Goal: Task Accomplishment & Management: Manage account settings

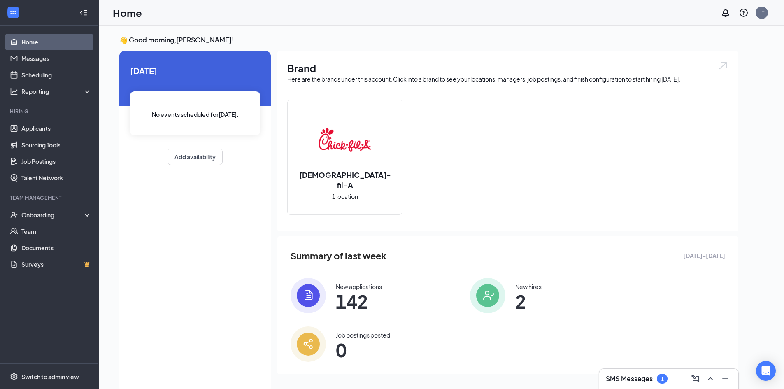
click at [647, 378] on h3 "SMS Messages" at bounding box center [629, 378] width 47 height 9
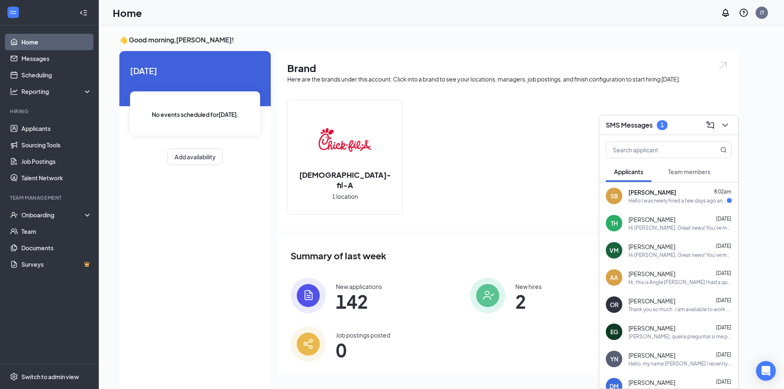
click at [677, 200] on div "Hello I was newly hired a few days ago and I had a quick question for the pathw…" at bounding box center [678, 200] width 98 height 7
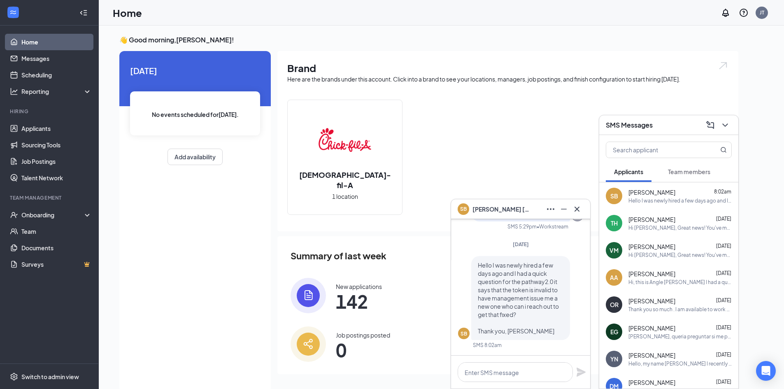
click at [511, 208] on span "[PERSON_NAME]" at bounding box center [502, 209] width 58 height 9
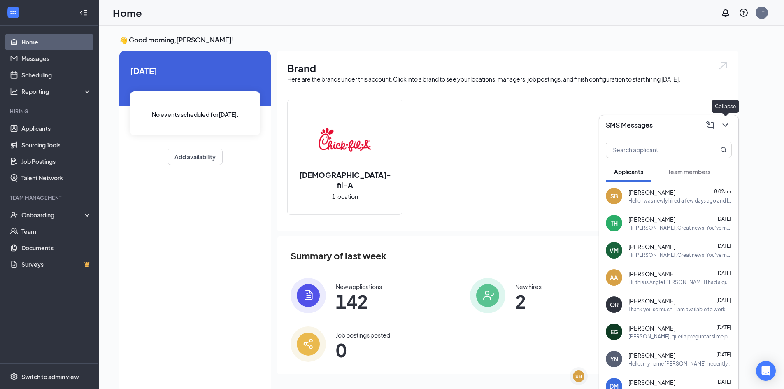
click at [729, 125] on icon "ChevronDown" at bounding box center [725, 125] width 10 height 10
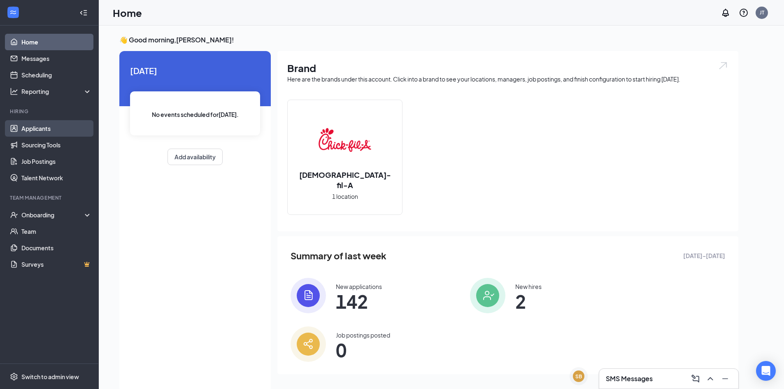
click at [39, 130] on link "Applicants" at bounding box center [56, 128] width 70 height 16
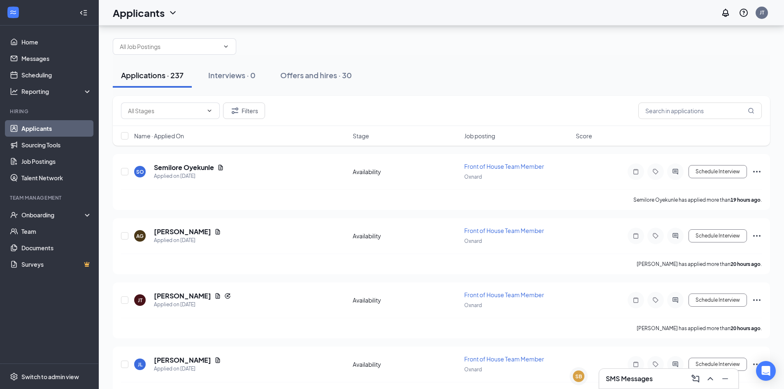
scroll to position [2, 0]
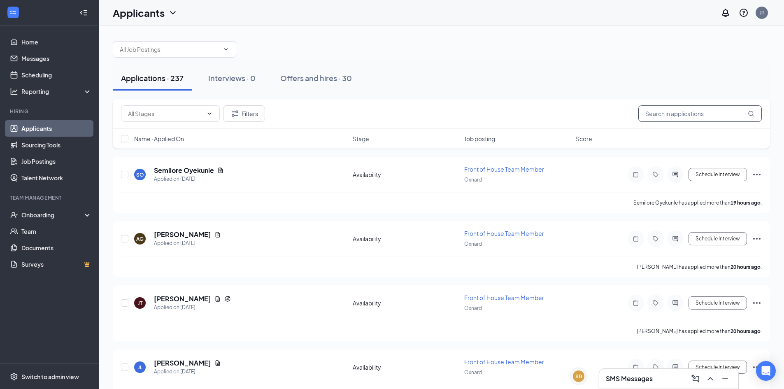
click at [671, 110] on input "text" at bounding box center [701, 113] width 124 height 16
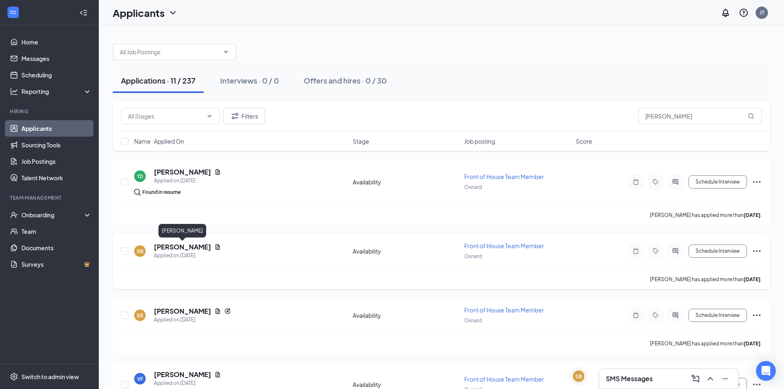
click at [196, 245] on h5 "[PERSON_NAME]" at bounding box center [182, 246] width 57 height 9
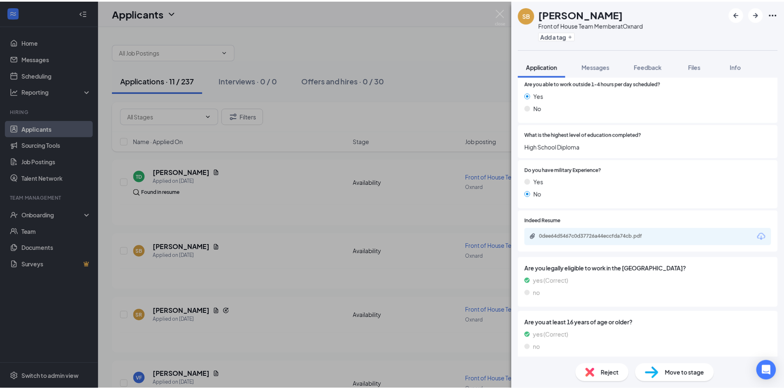
scroll to position [247, 0]
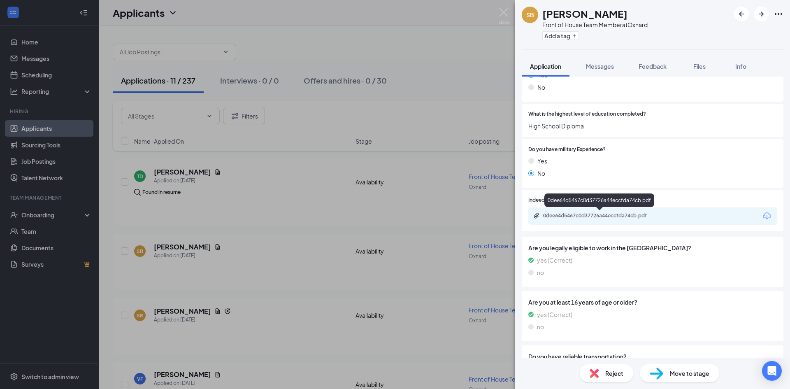
click at [581, 219] on div "0dee64d5467c0d37726a44eccfda74cb.pdf" at bounding box center [600, 216] width 133 height 8
click at [305, 180] on div "SB [PERSON_NAME] Front of House Team Member at Oxnard Add a tag Application Mes…" at bounding box center [395, 194] width 790 height 389
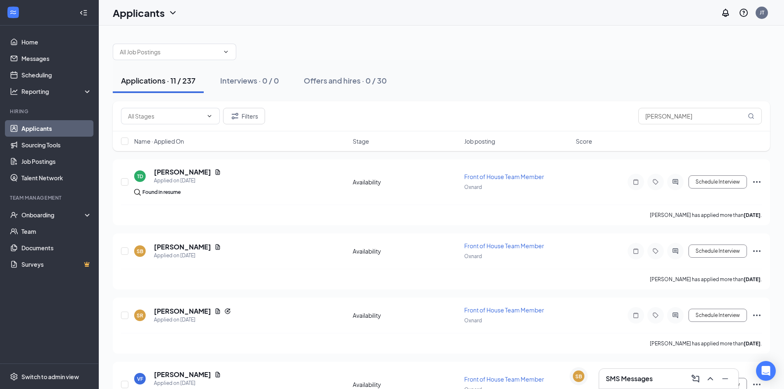
click at [614, 380] on h3 "SMS Messages" at bounding box center [629, 378] width 47 height 9
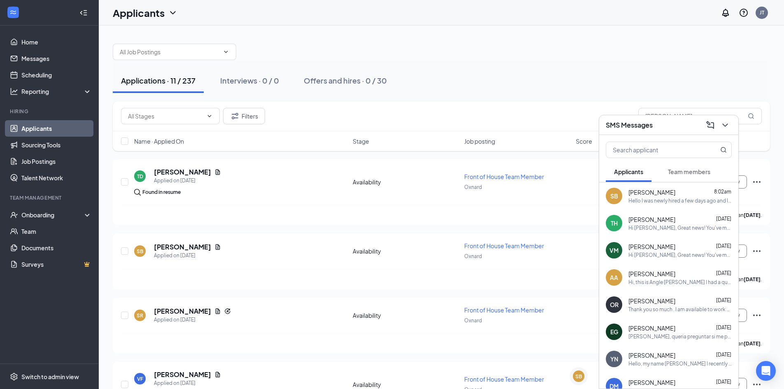
click at [682, 201] on div "Hello I was newly hired a few days ago and I had a quick question for the pathw…" at bounding box center [680, 200] width 103 height 7
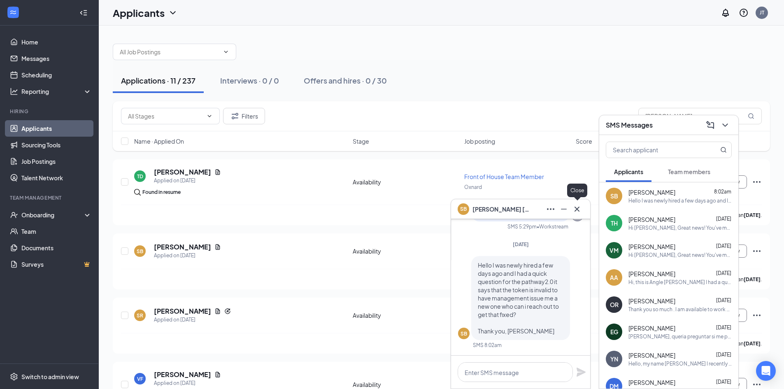
click at [576, 209] on icon "Cross" at bounding box center [577, 209] width 10 height 10
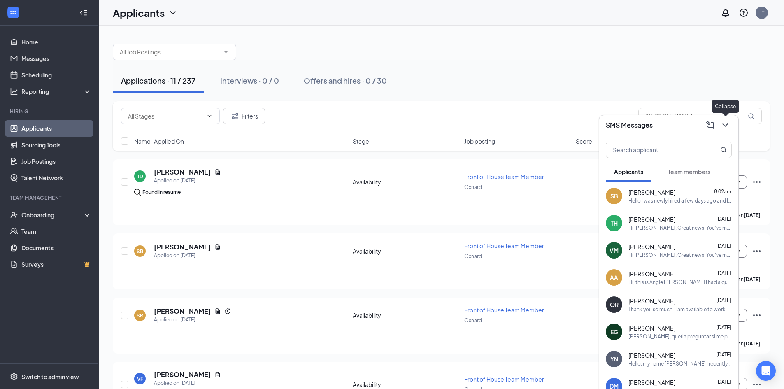
click at [728, 129] on icon "ChevronDown" at bounding box center [725, 125] width 10 height 10
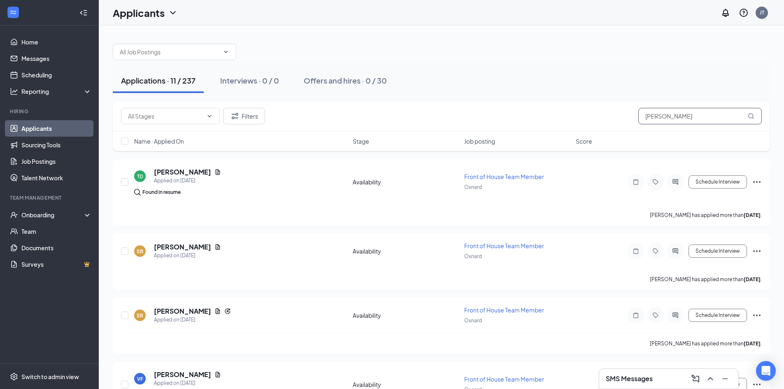
drag, startPoint x: 655, startPoint y: 116, endPoint x: 604, endPoint y: 119, distance: 50.7
click at [604, 119] on div "Filters [PERSON_NAME]" at bounding box center [441, 116] width 641 height 16
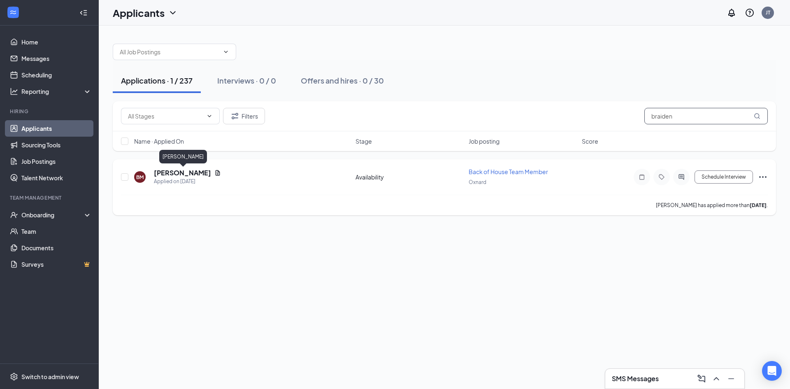
type input "braiden"
click at [178, 172] on h5 "[PERSON_NAME]" at bounding box center [182, 172] width 57 height 9
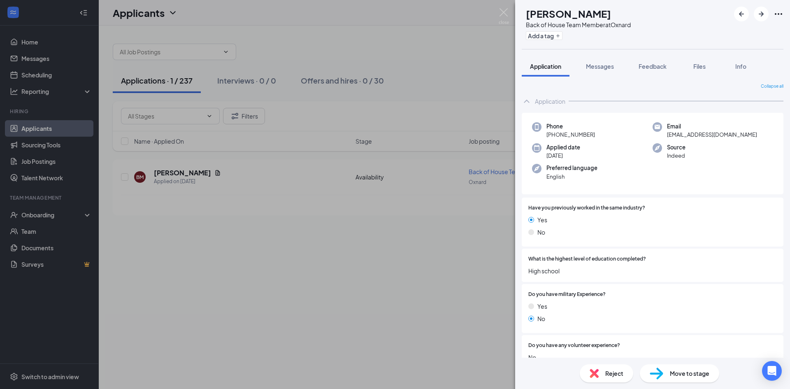
click at [656, 376] on img at bounding box center [657, 374] width 14 height 12
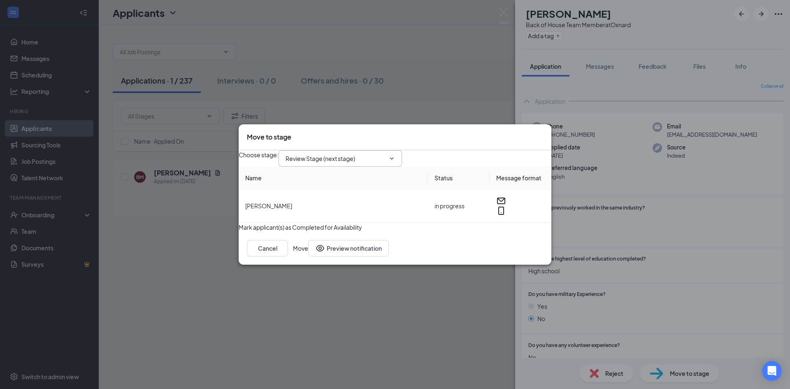
click at [326, 155] on input "Review Stage (next stage)" at bounding box center [336, 158] width 100 height 9
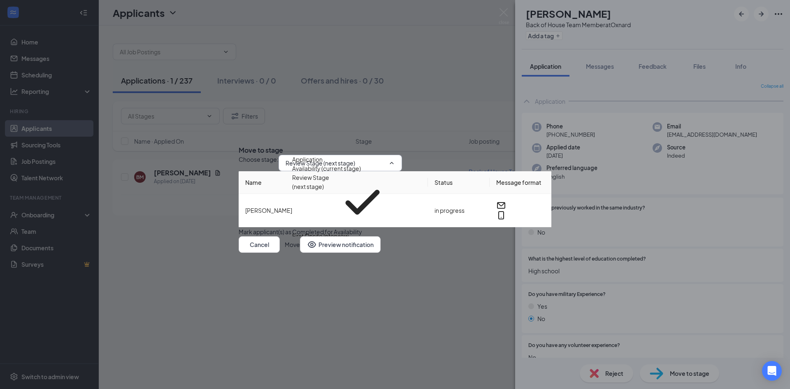
click at [336, 249] on div "Conditional Offer Letter" at bounding box center [324, 253] width 65 height 9
type input "Conditional Offer Letter"
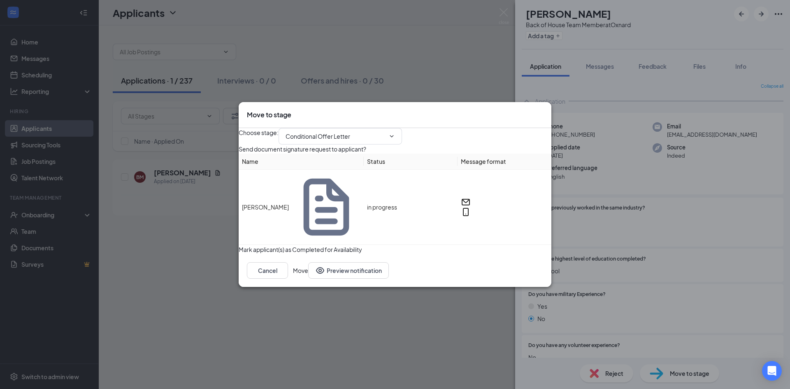
click at [308, 270] on button "Move" at bounding box center [300, 270] width 15 height 16
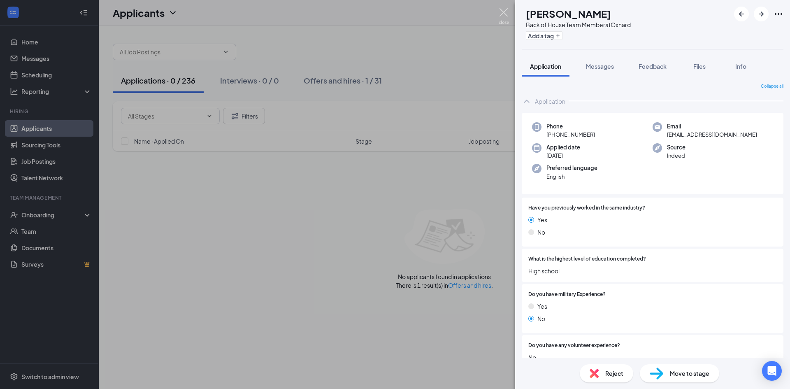
click at [503, 13] on img at bounding box center [504, 16] width 10 height 16
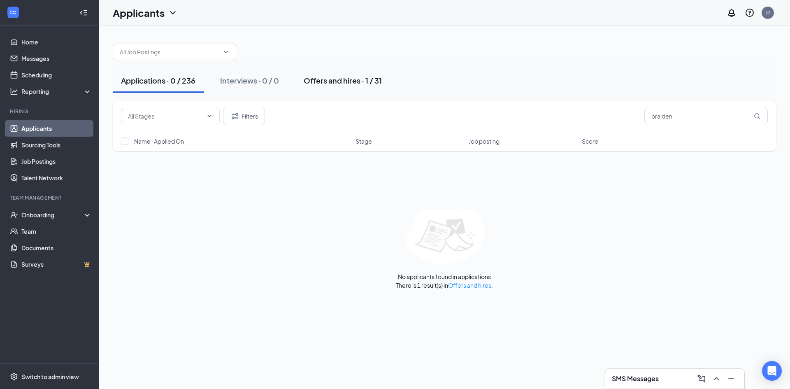
click at [331, 82] on div "Offers and hires · 1 / 31" at bounding box center [343, 80] width 78 height 10
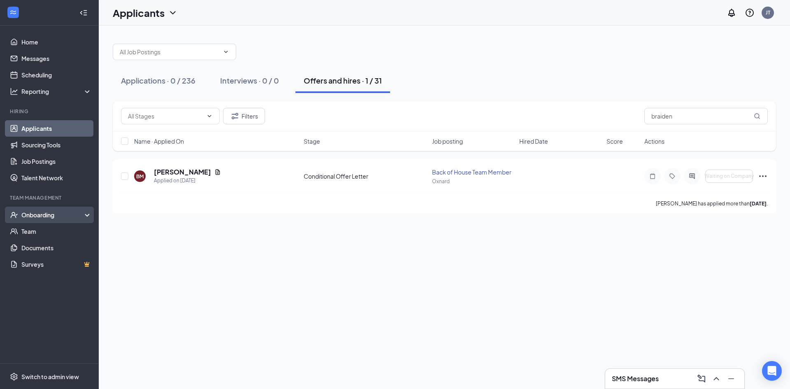
click at [35, 215] on div "Onboarding" at bounding box center [52, 215] width 63 height 8
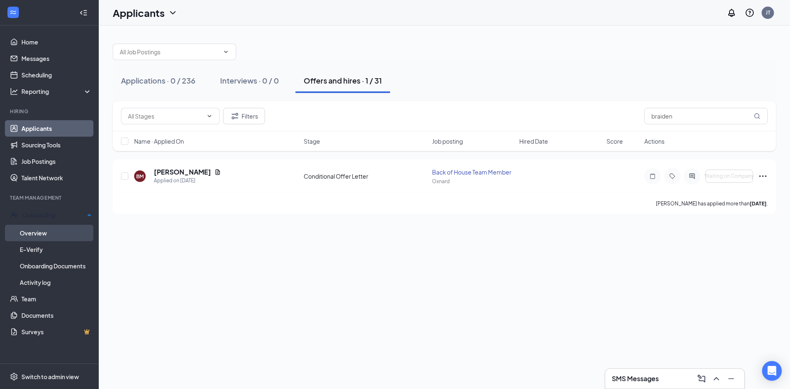
click at [35, 226] on link "Overview" at bounding box center [56, 233] width 72 height 16
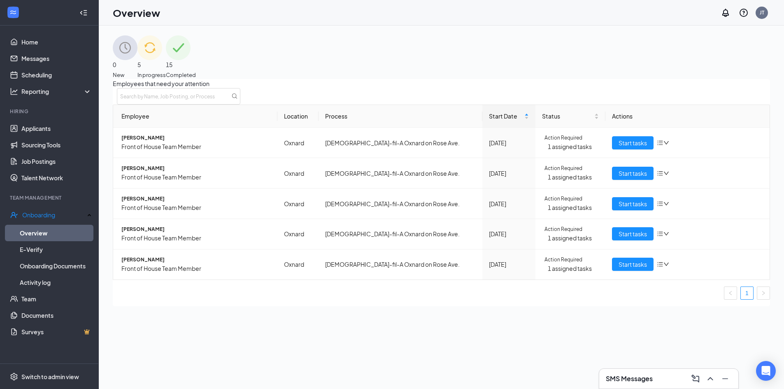
click at [196, 66] on div "15 Completed" at bounding box center [181, 57] width 30 height 44
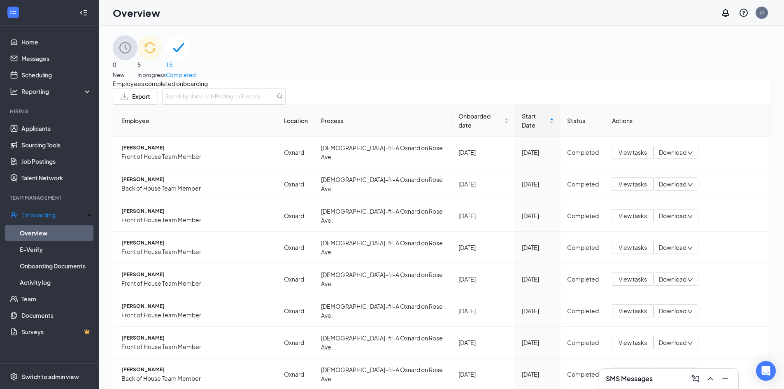
click at [138, 63] on div "0 New" at bounding box center [125, 57] width 25 height 44
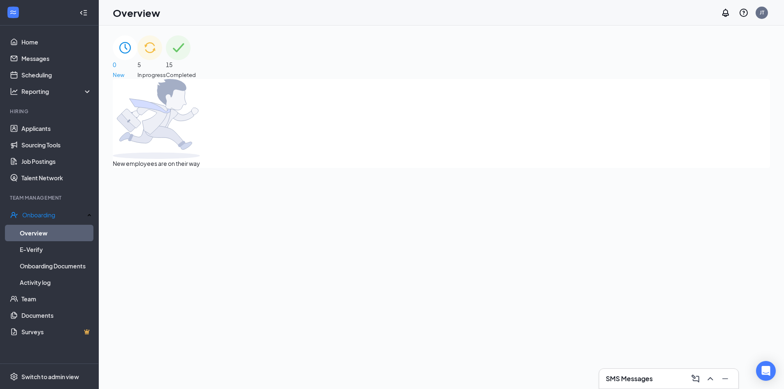
click at [162, 60] on img at bounding box center [150, 47] width 25 height 25
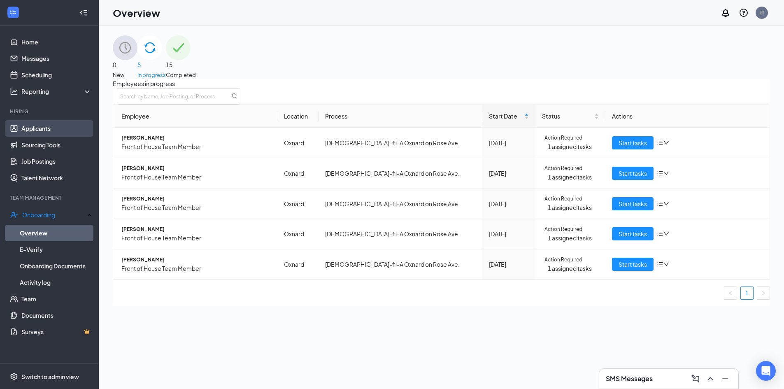
click at [41, 131] on link "Applicants" at bounding box center [56, 128] width 70 height 16
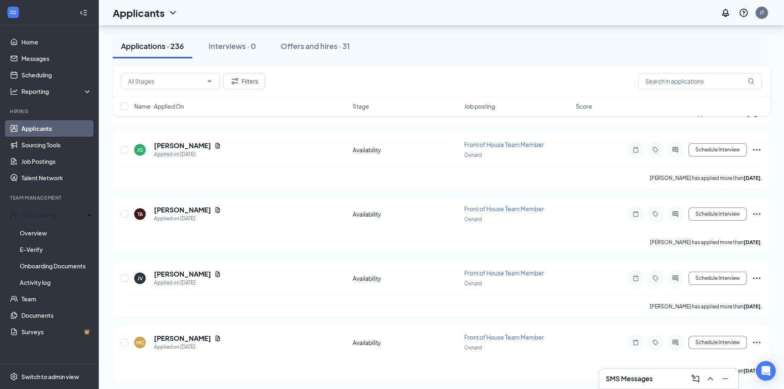
scroll to position [412, 0]
click at [323, 49] on div "Offers and hires · 31" at bounding box center [315, 46] width 69 height 10
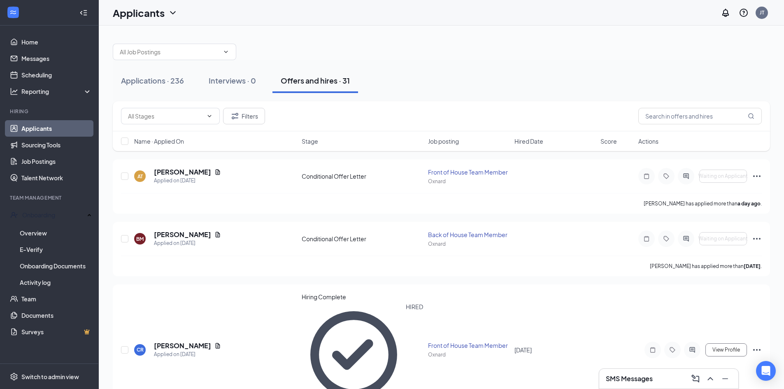
click at [43, 28] on ul "Home Messages Scheduling Reporting Hiring Applicants Sourcing Tools Job Posting…" at bounding box center [49, 195] width 98 height 338
click at [37, 228] on link "Overview" at bounding box center [56, 233] width 72 height 16
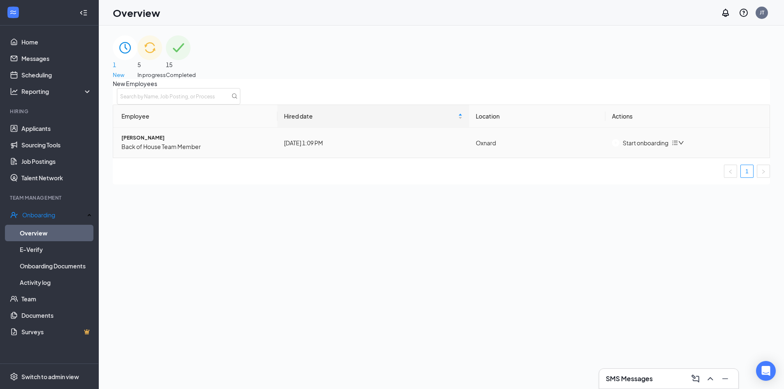
click at [653, 147] on div "Start onboarding" at bounding box center [640, 142] width 56 height 9
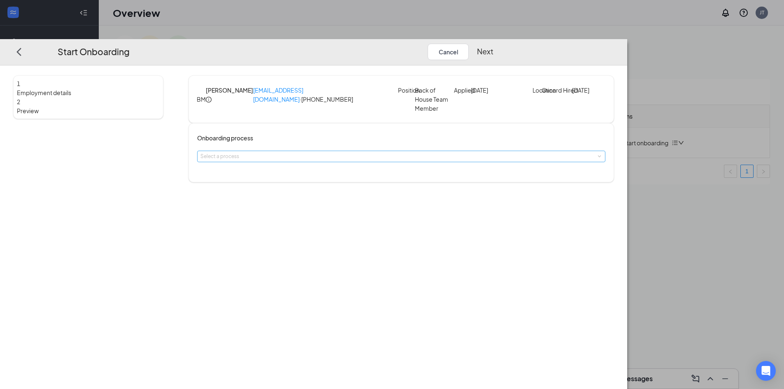
click at [303, 161] on div "Select a process" at bounding box center [399, 156] width 398 height 8
click at [308, 183] on span "[DEMOGRAPHIC_DATA]-fil-A Oxnard on Rose Ave." at bounding box center [337, 183] width 117 height 6
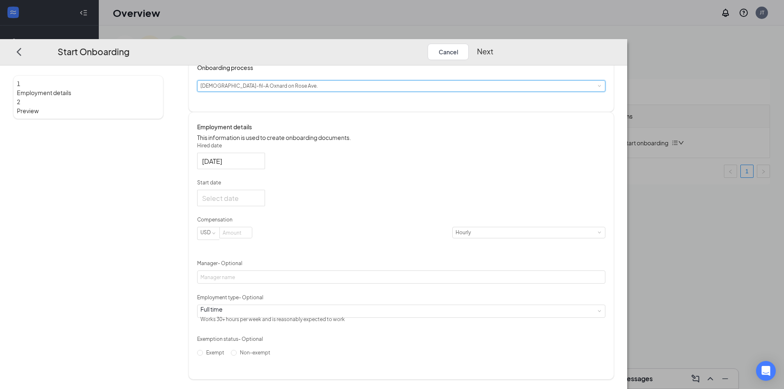
scroll to position [94, 0]
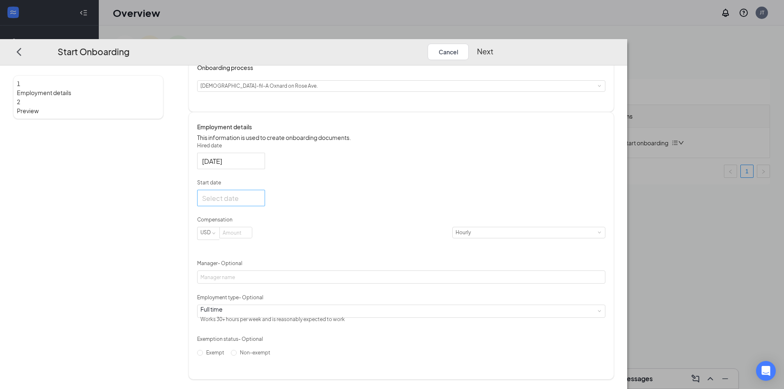
click at [260, 196] on div at bounding box center [231, 198] width 58 height 10
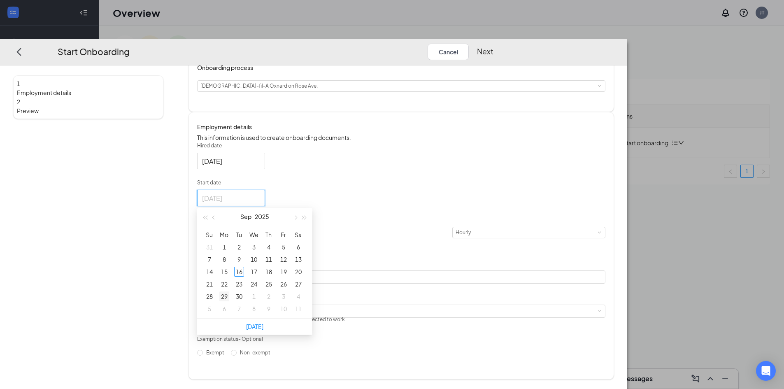
type input "[DATE]"
click at [229, 294] on div "29" at bounding box center [224, 296] width 10 height 10
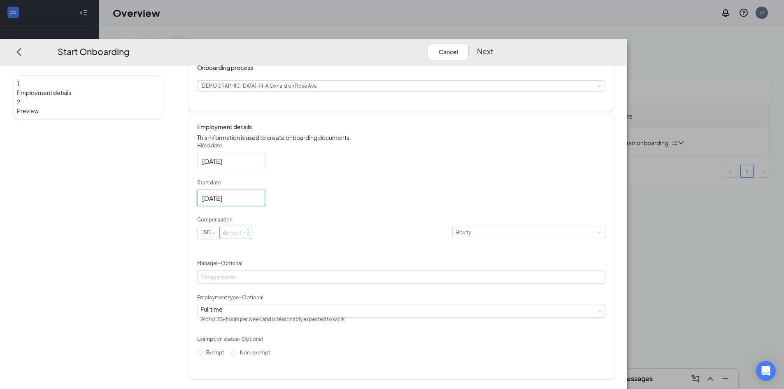
click at [252, 236] on input at bounding box center [236, 232] width 32 height 11
type input "20.5"
click at [366, 260] on p "Manager - Optional" at bounding box center [401, 263] width 408 height 7
click at [366, 270] on input "Manager - Optional" at bounding box center [401, 276] width 408 height 13
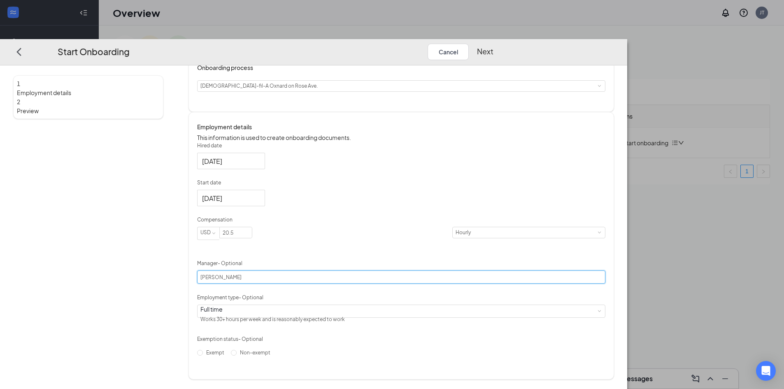
type input "[PERSON_NAME]"
click at [472, 286] on div "Hired date [DATE] Start date [DATE] [DATE] Su Mo Tu We Th Fr Sa 31 1 2 3 4 5 6 …" at bounding box center [401, 250] width 408 height 217
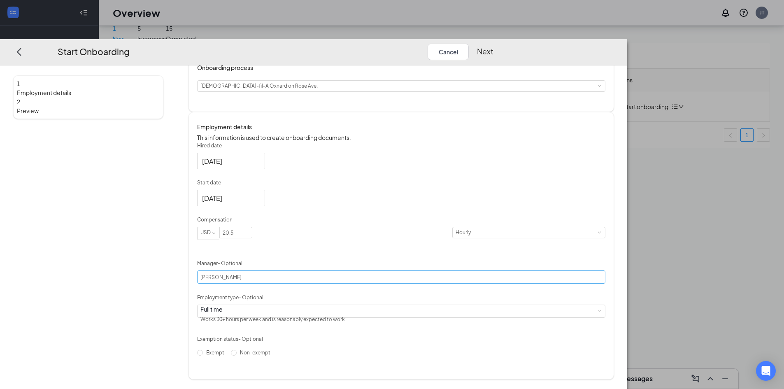
scroll to position [37, 0]
click at [298, 313] on div "Full time" at bounding box center [272, 309] width 145 height 8
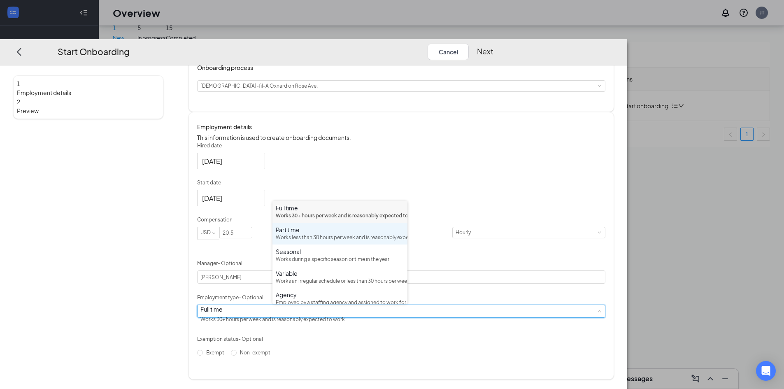
click at [304, 242] on div "Works less than 30 hours per week and is reasonably expected to work" at bounding box center [340, 238] width 128 height 8
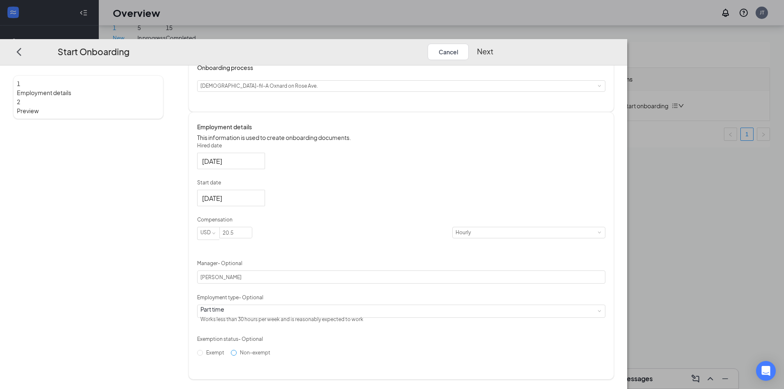
click at [274, 355] on span "Non-exempt" at bounding box center [255, 352] width 37 height 6
click at [237, 355] on input "Non-exempt" at bounding box center [234, 353] width 6 height 6
radio input "true"
click at [494, 43] on button "Next" at bounding box center [485, 51] width 16 height 16
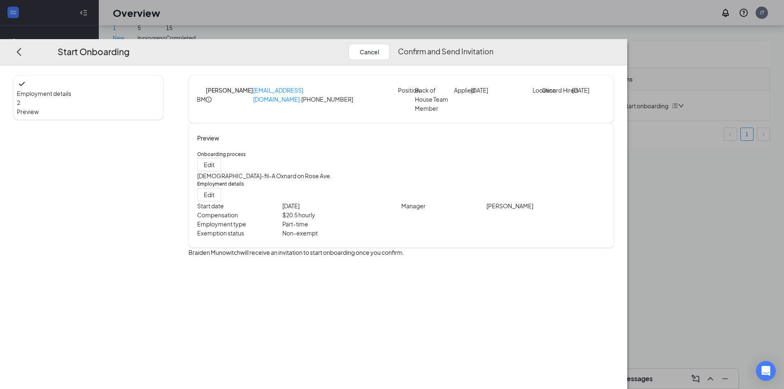
scroll to position [0, 0]
click at [494, 43] on button "Confirm and Send Invitation" at bounding box center [446, 51] width 96 height 16
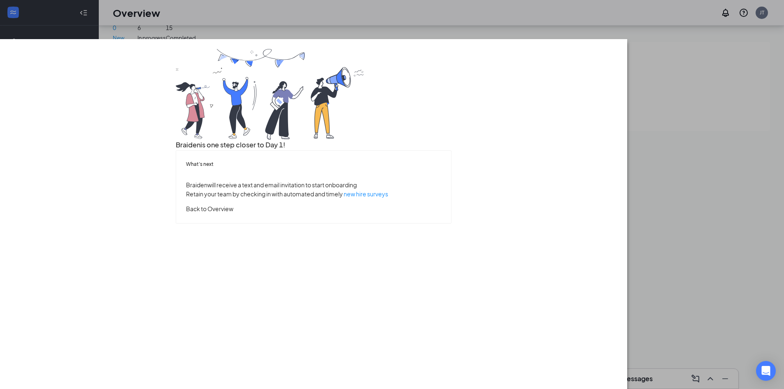
click at [233, 213] on button "Back to Overview" at bounding box center [209, 208] width 47 height 9
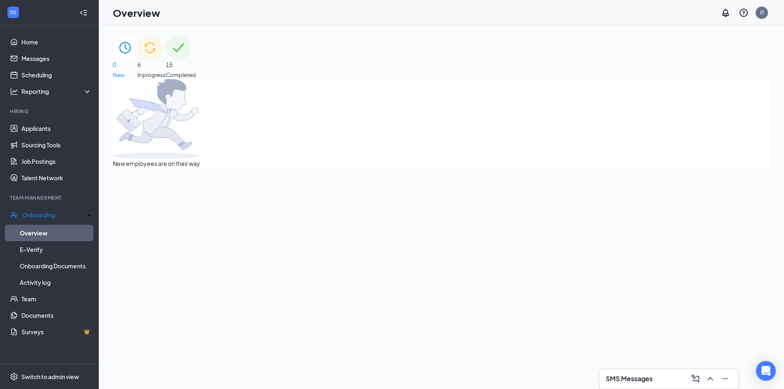
click at [166, 52] on div "6 In progress" at bounding box center [152, 57] width 28 height 44
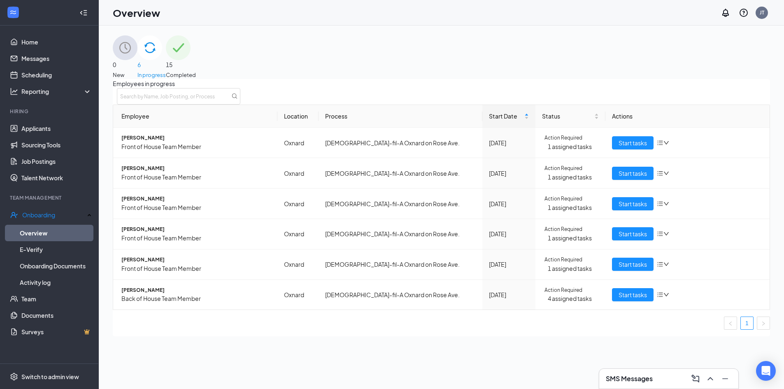
click at [767, 205] on div "Employees in progress Employee Location Process Start Date Status Actions [PERS…" at bounding box center [441, 207] width 657 height 257
click at [39, 119] on li "Hiring Applicants Sourcing Tools Job Postings Talent Network" at bounding box center [49, 147] width 98 height 78
click at [39, 128] on link "Applicants" at bounding box center [56, 128] width 70 height 16
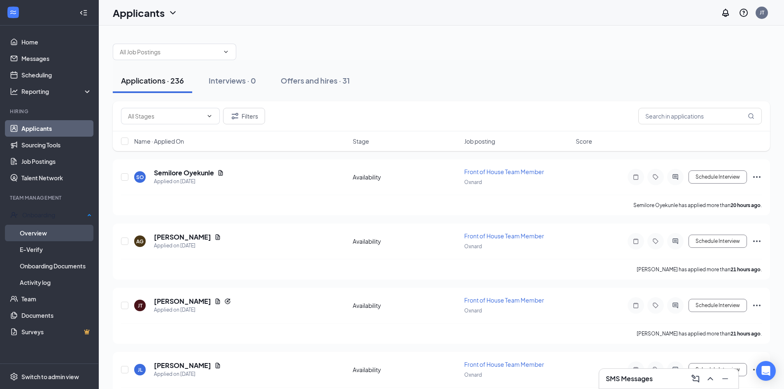
click at [47, 230] on link "Overview" at bounding box center [56, 233] width 72 height 16
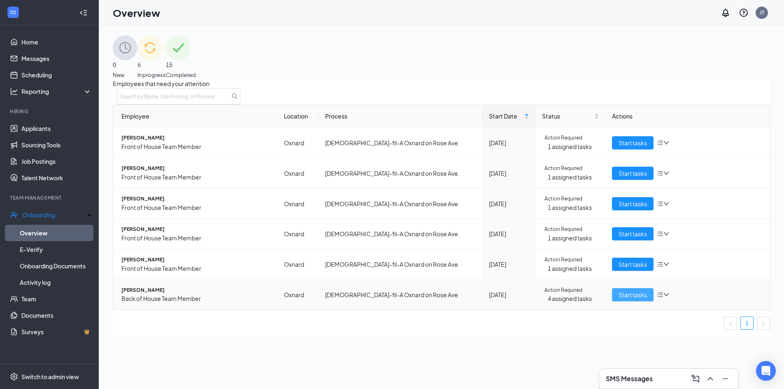
click at [629, 299] on span "Start tasks" at bounding box center [633, 294] width 28 height 9
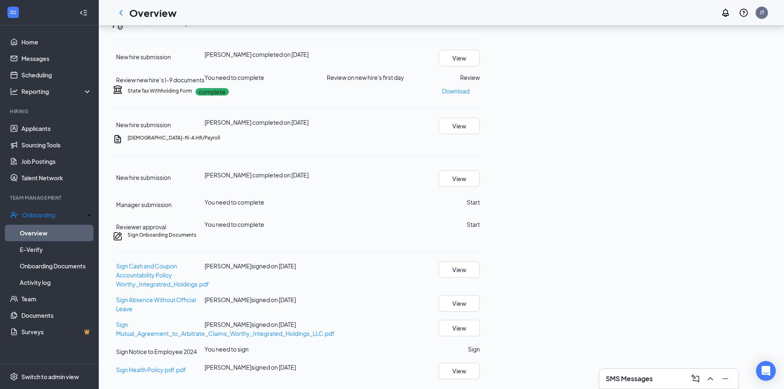
scroll to position [247, 0]
click at [480, 207] on button "Start" at bounding box center [473, 202] width 13 height 9
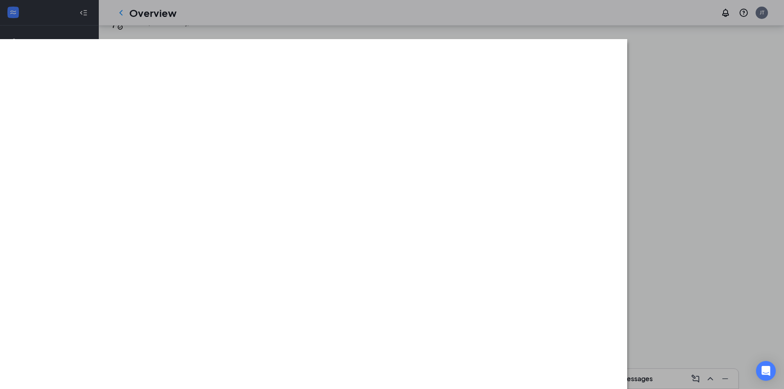
scroll to position [320, 0]
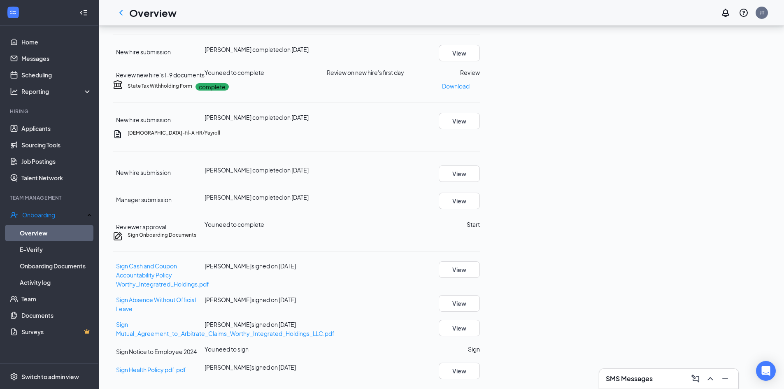
click at [480, 345] on button "Sign" at bounding box center [474, 349] width 12 height 9
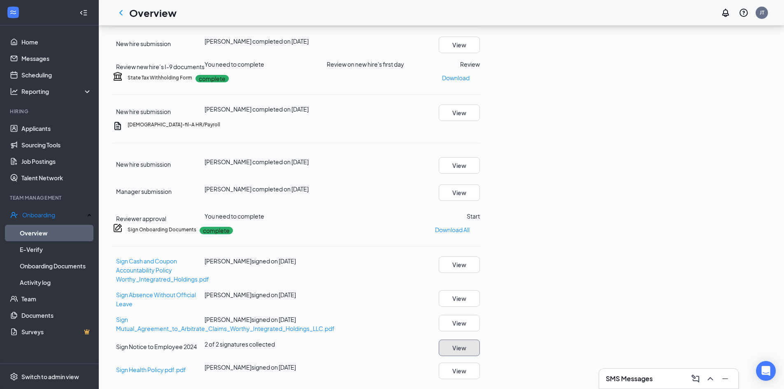
scroll to position [323, 0]
click at [480, 212] on button "Start" at bounding box center [473, 216] width 13 height 9
click at [480, 125] on icon "Ellipses" at bounding box center [480, 125] width 0 height 0
click at [725, 273] on span "Mark as complete" at bounding box center [714, 277] width 48 height 9
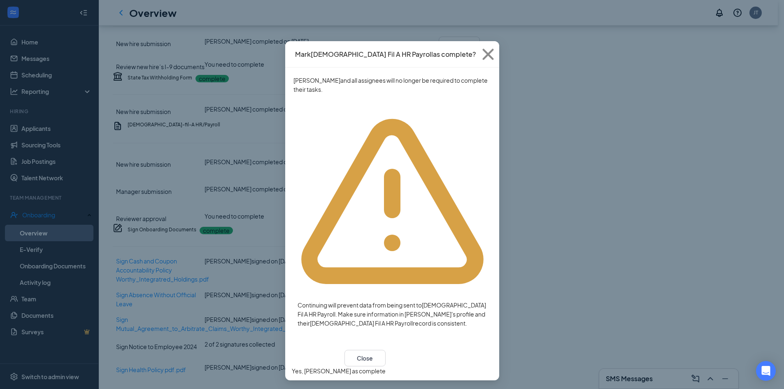
click at [386, 366] on button "Yes, [PERSON_NAME] as complete" at bounding box center [339, 370] width 94 height 9
